Goal: Check status: Check status

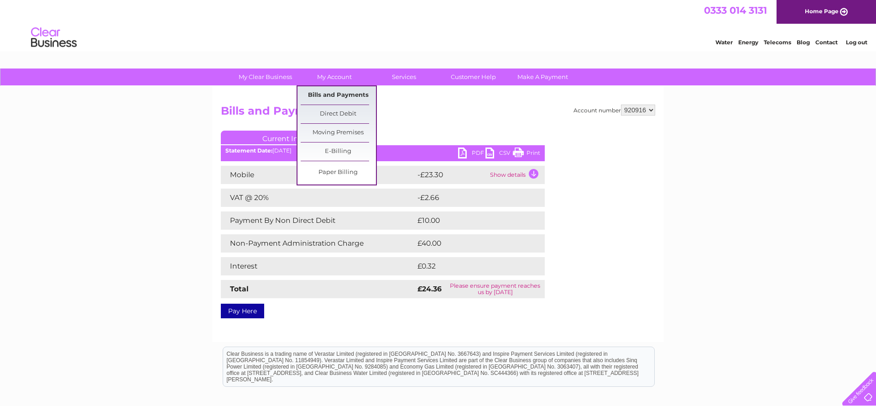
click at [334, 92] on link "Bills and Payments" at bounding box center [338, 95] width 75 height 18
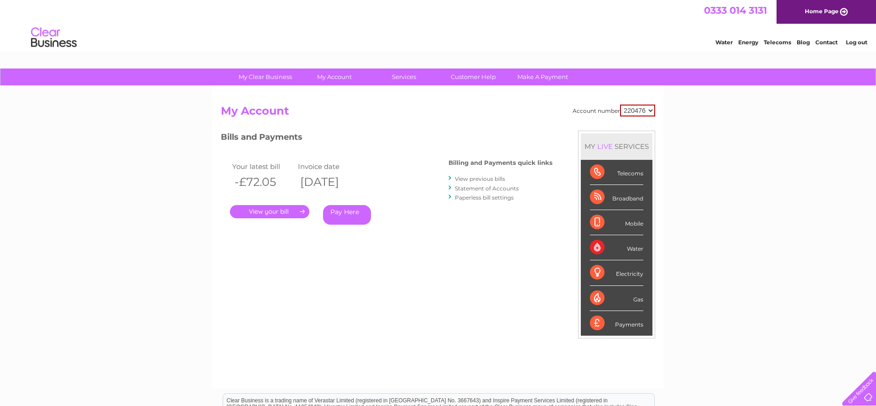
click at [653, 111] on select "220476 920916" at bounding box center [637, 111] width 35 height 12
select select "920916"
click at [484, 186] on link "Statement of Accounts" at bounding box center [487, 188] width 64 height 7
